Goal: Navigation & Orientation: Understand site structure

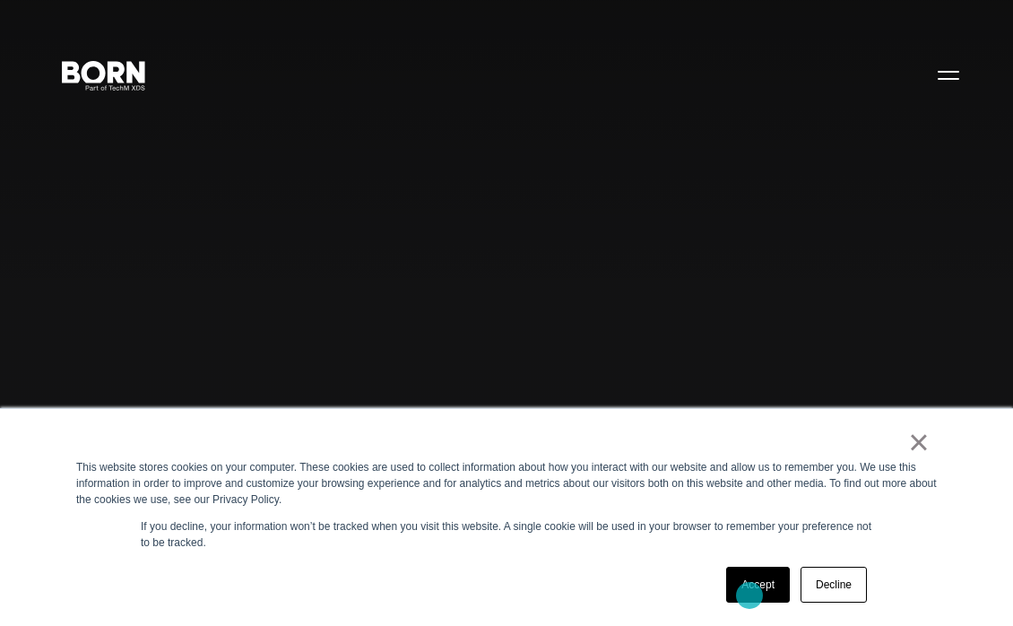
click at [752, 590] on link "Accept" at bounding box center [758, 585] width 64 height 36
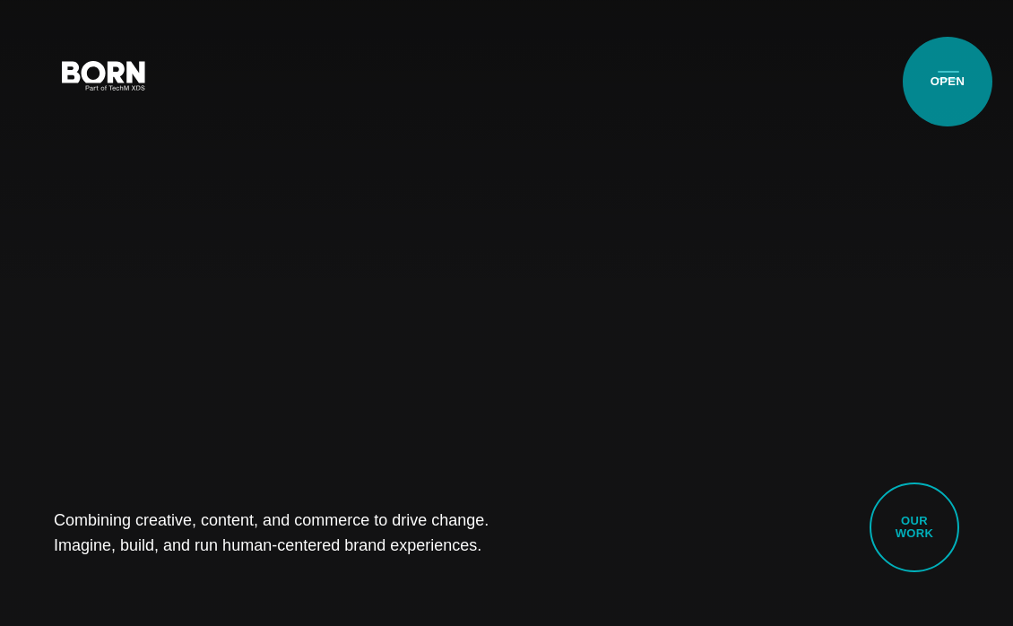
click at [948, 82] on button "Primary Menu" at bounding box center [948, 75] width 43 height 38
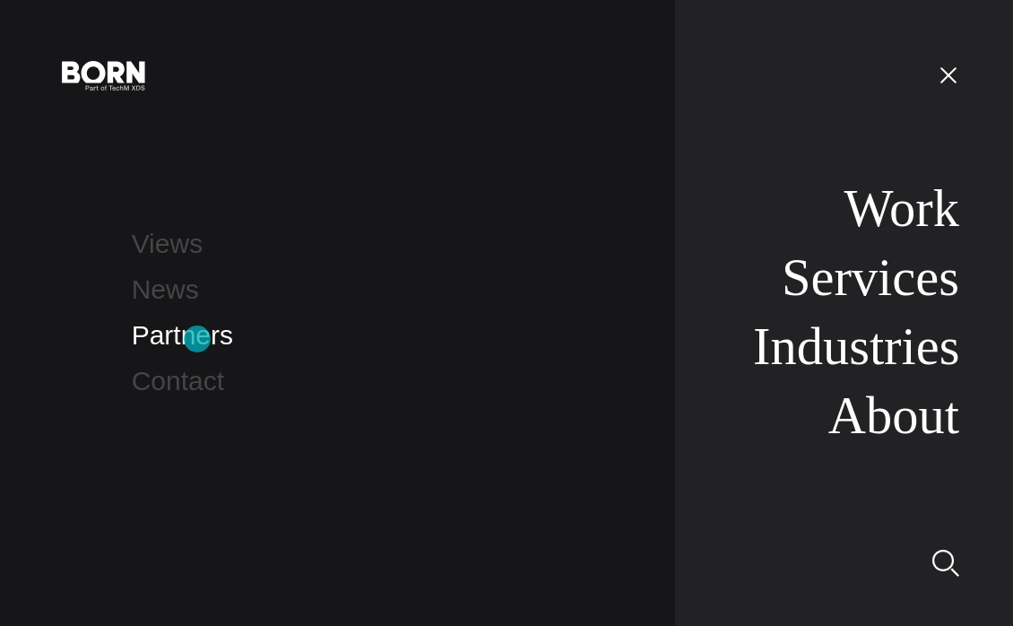
click at [197, 339] on link "Partners" at bounding box center [182, 335] width 101 height 30
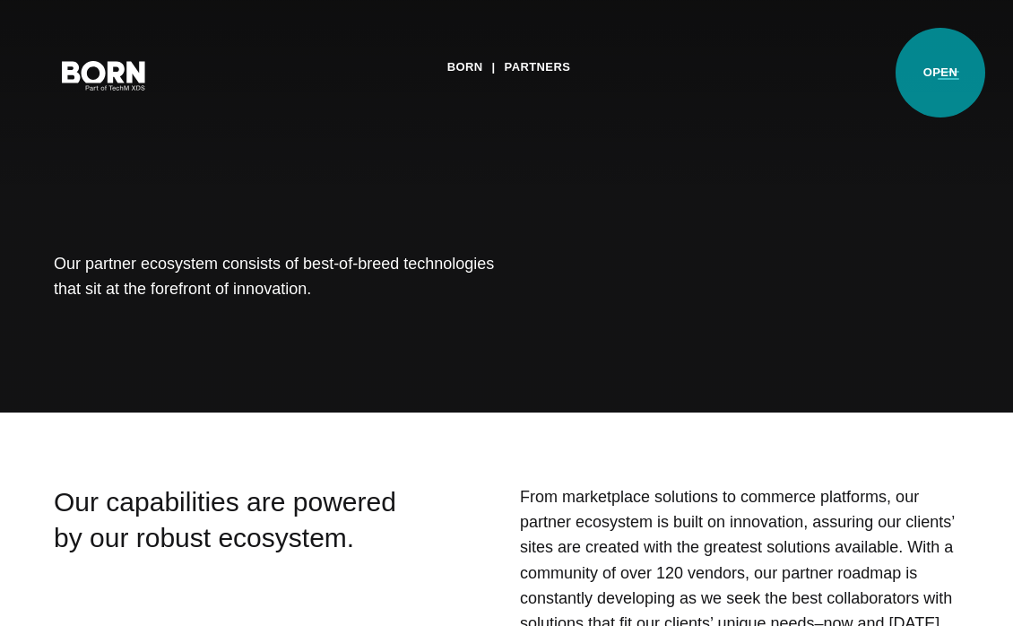
click at [941, 73] on button "Primary Menu" at bounding box center [948, 75] width 43 height 38
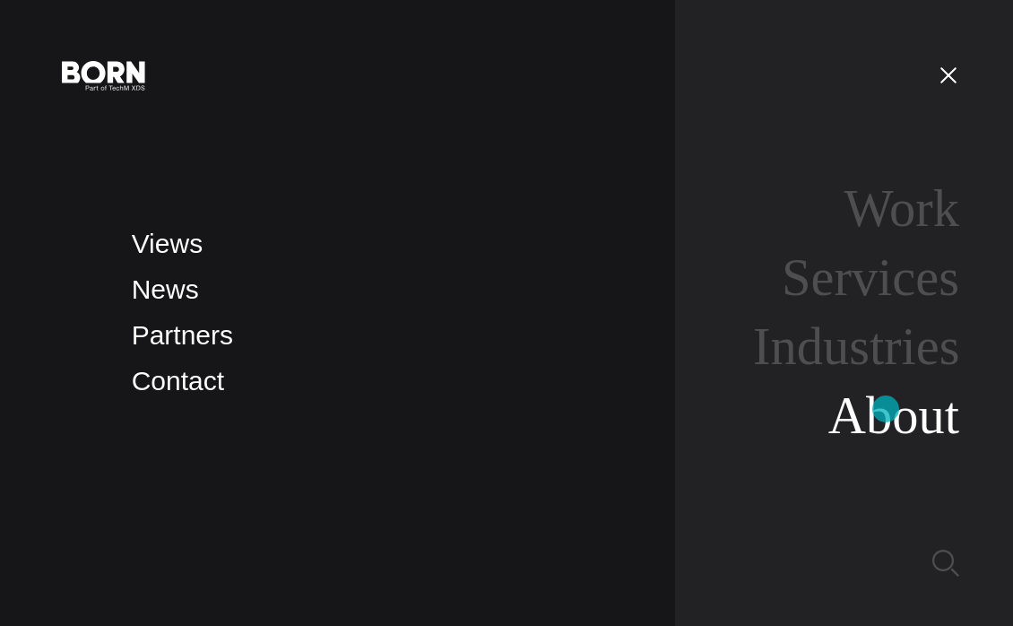
click at [886, 409] on link "About" at bounding box center [894, 415] width 131 height 58
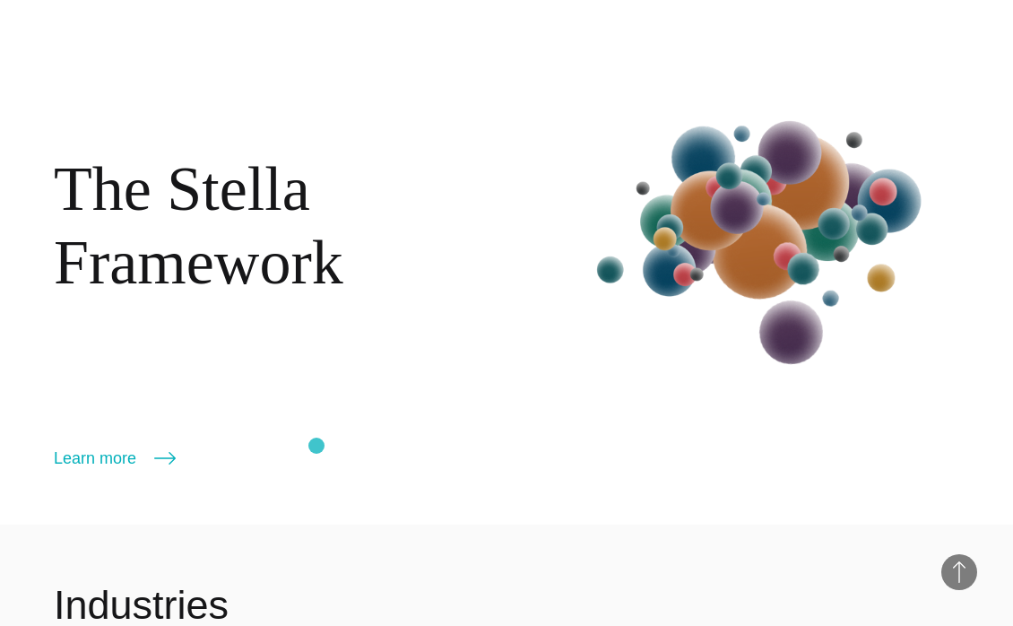
scroll to position [1982, 0]
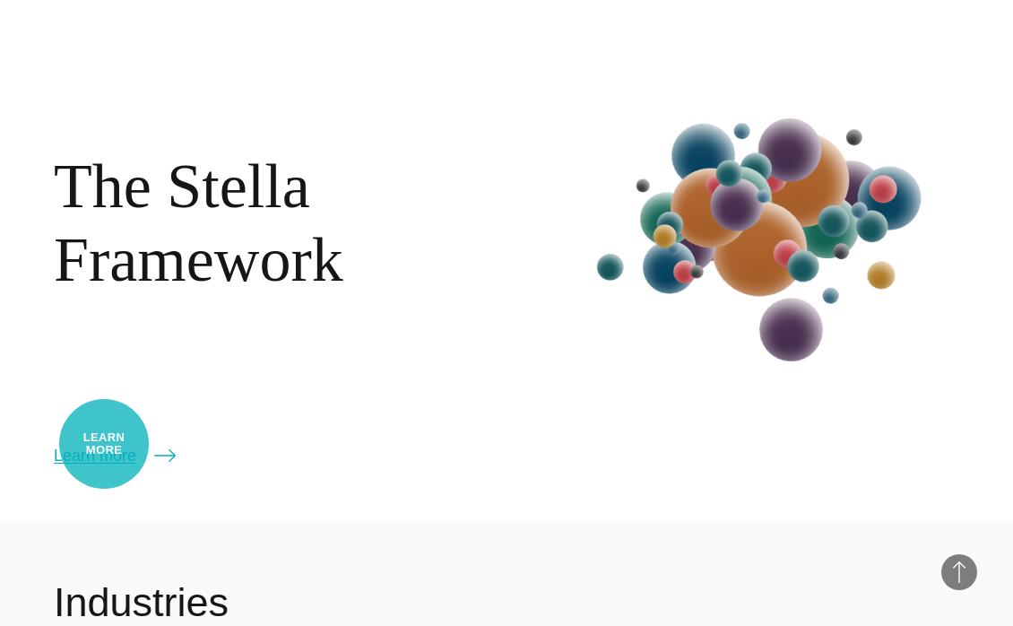
click at [104, 444] on link "Learn more" at bounding box center [115, 455] width 122 height 25
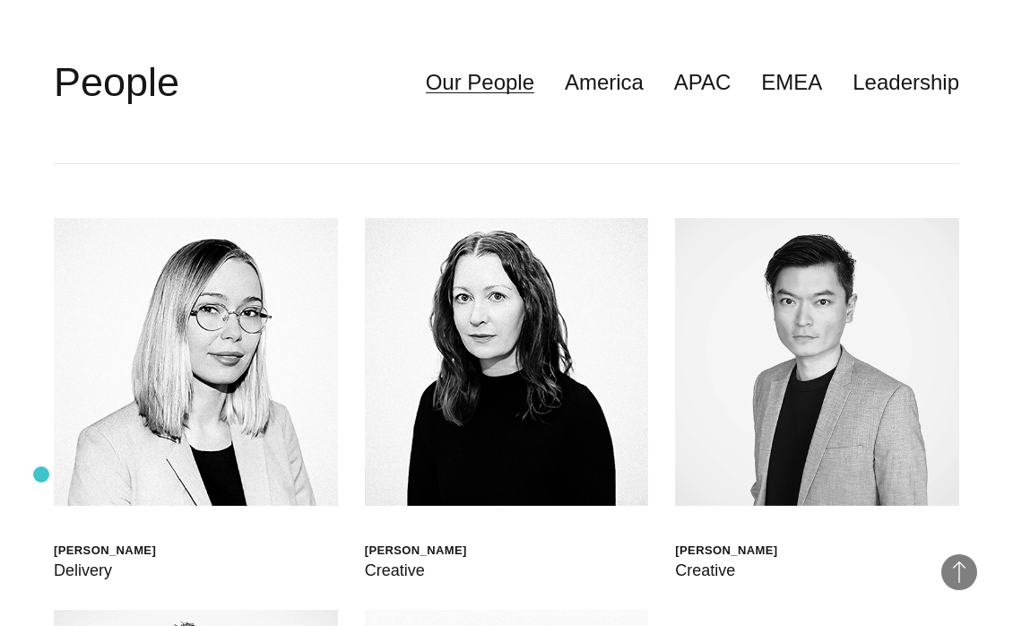
scroll to position [4228, 0]
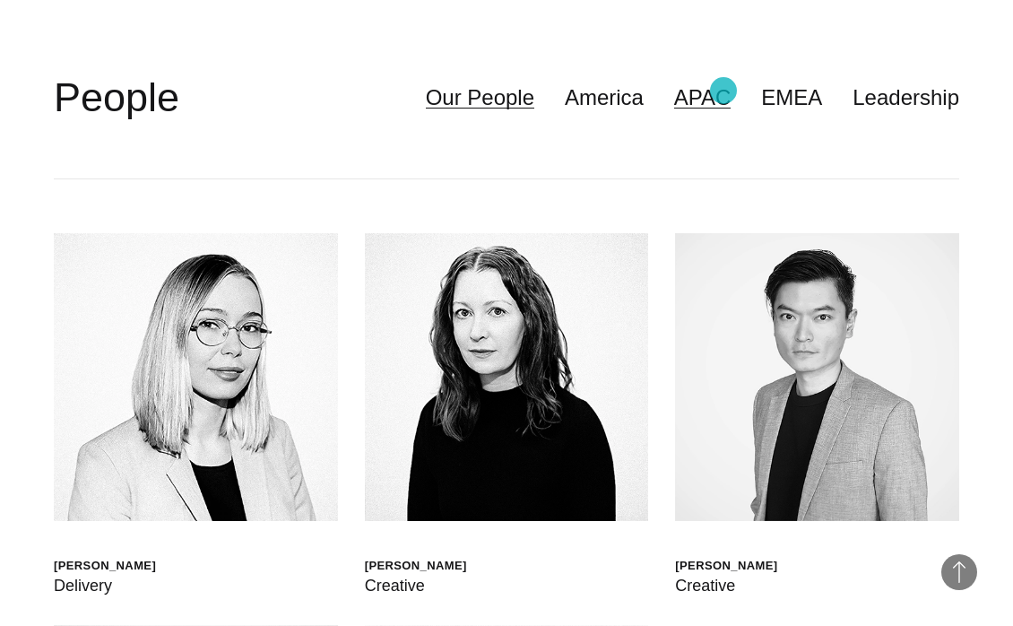
click at [724, 91] on link "APAC" at bounding box center [702, 98] width 57 height 34
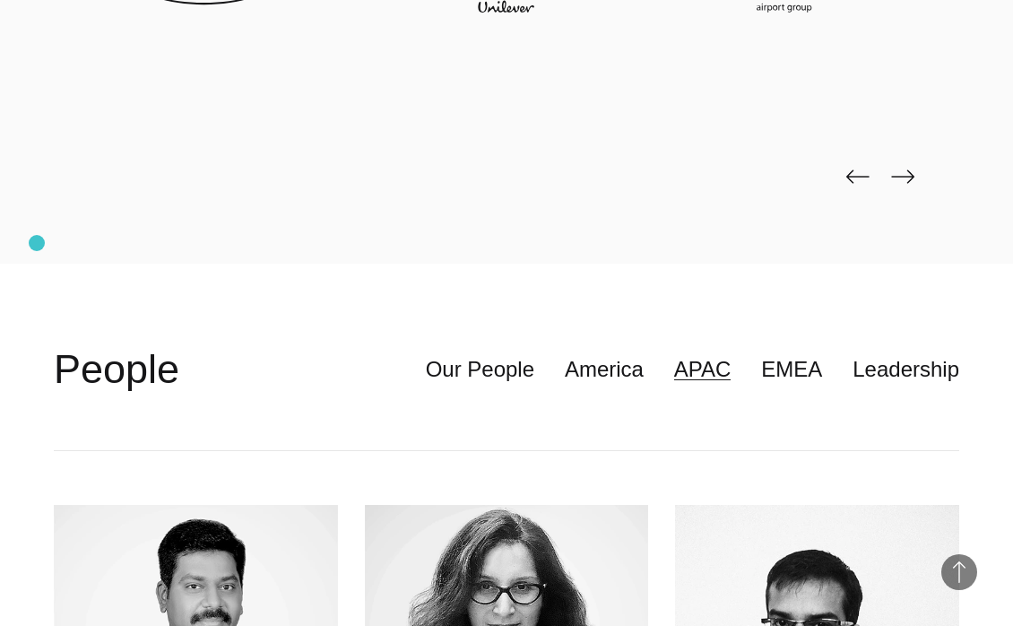
scroll to position [3894, 0]
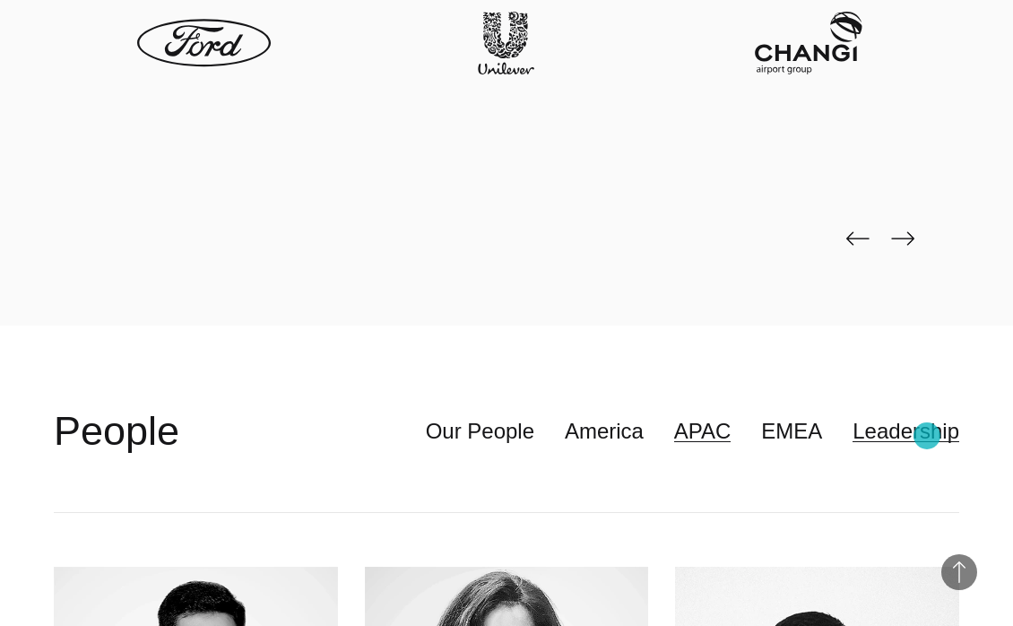
click at [927, 436] on link "Leadership" at bounding box center [906, 431] width 107 height 34
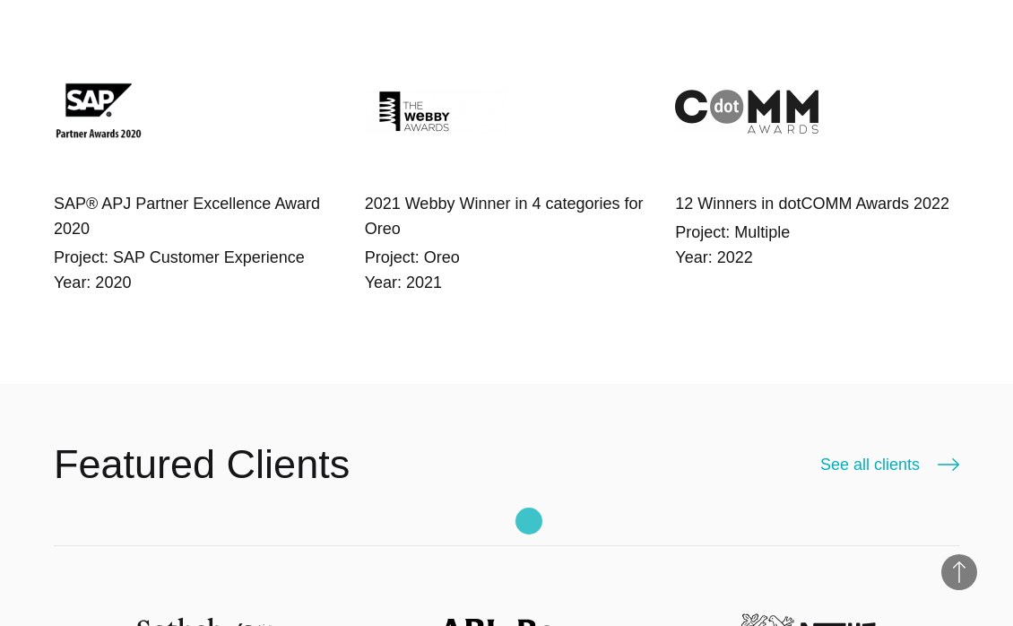
scroll to position [2786, 0]
